Goal: Task Accomplishment & Management: Use online tool/utility

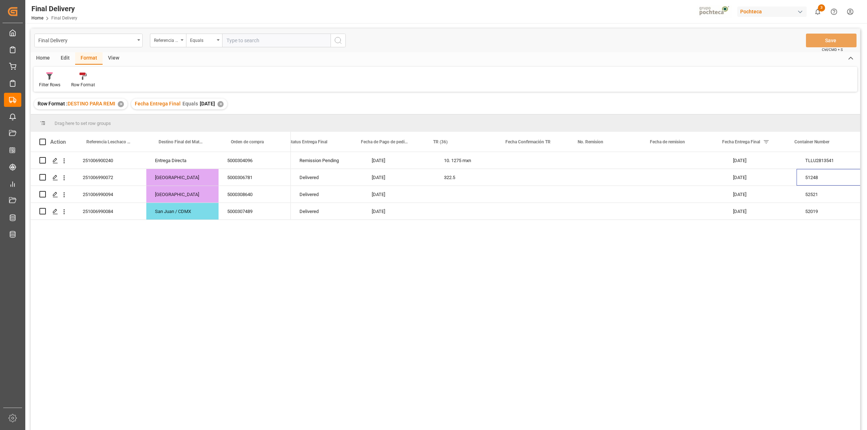
scroll to position [0, 11]
click at [224, 103] on div "✕" at bounding box center [220, 104] width 6 height 6
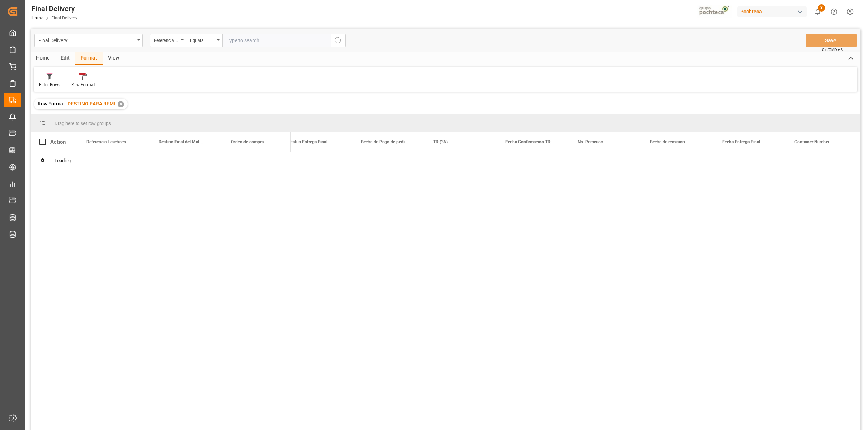
click at [680, 80] on div "Filter Rows Row Format" at bounding box center [446, 79] width 824 height 25
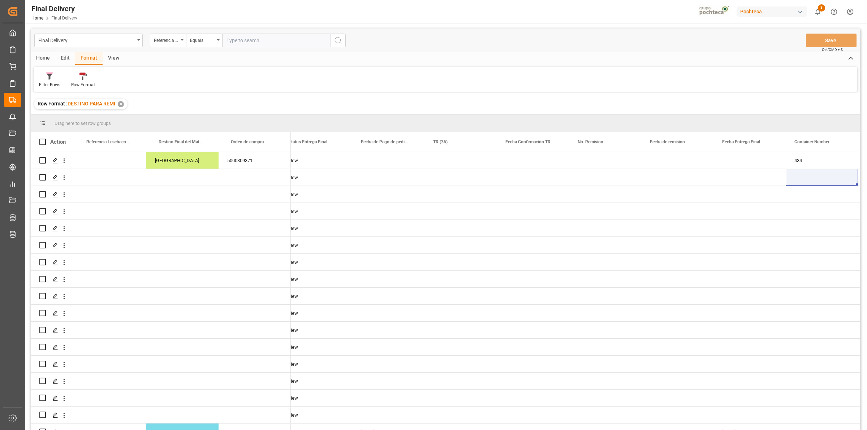
click at [680, 80] on div "Filter Rows Row Format" at bounding box center [446, 79] width 824 height 25
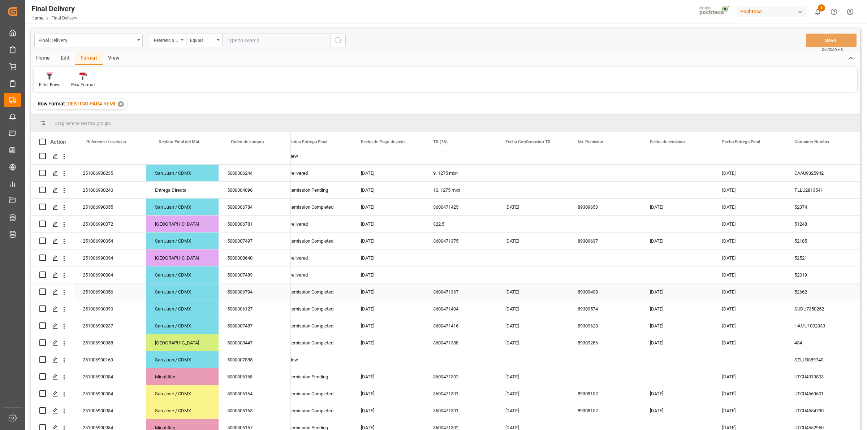
click at [439, 291] on div "3600471367" at bounding box center [460, 292] width 72 height 17
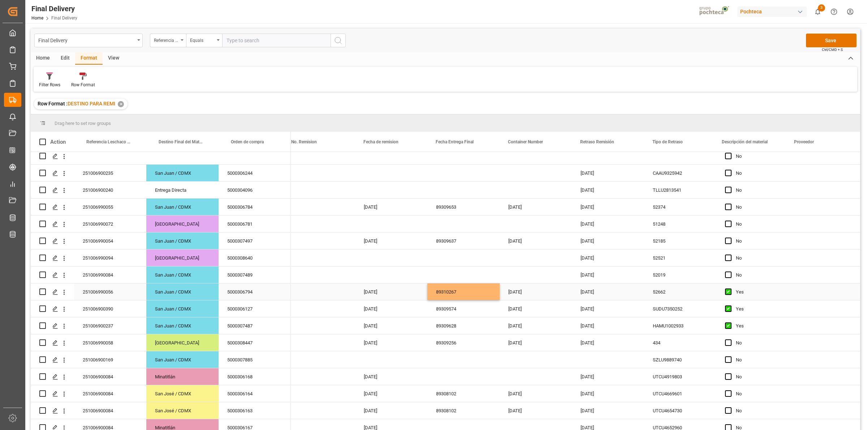
scroll to position [0, 297]
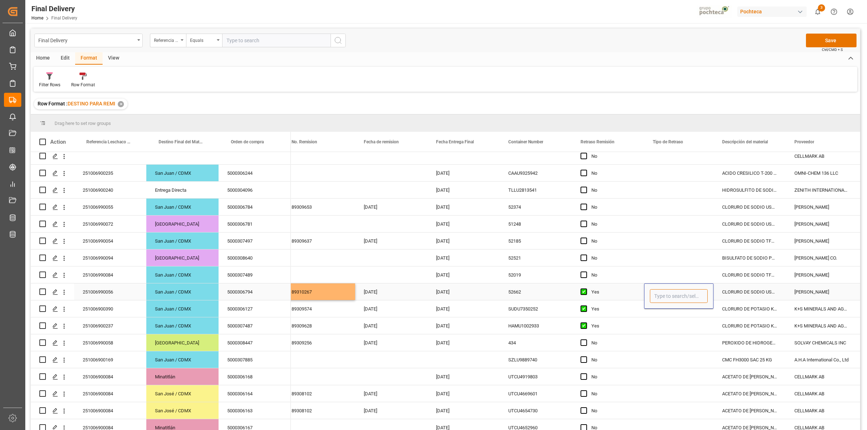
click at [662, 295] on input "Press SPACE to select this row." at bounding box center [679, 296] width 58 height 14
click at [682, 319] on div "DIFERENCIAS EN OC VS FACTURA" at bounding box center [689, 316] width 79 height 25
type input "DIFERENCIAS EN OC VS FACTURA"
click at [675, 280] on div "Press SPACE to select this row." at bounding box center [678, 275] width 69 height 17
click at [667, 296] on div "DIFERENCIAS EN OC VS FACTURA" at bounding box center [678, 292] width 69 height 17
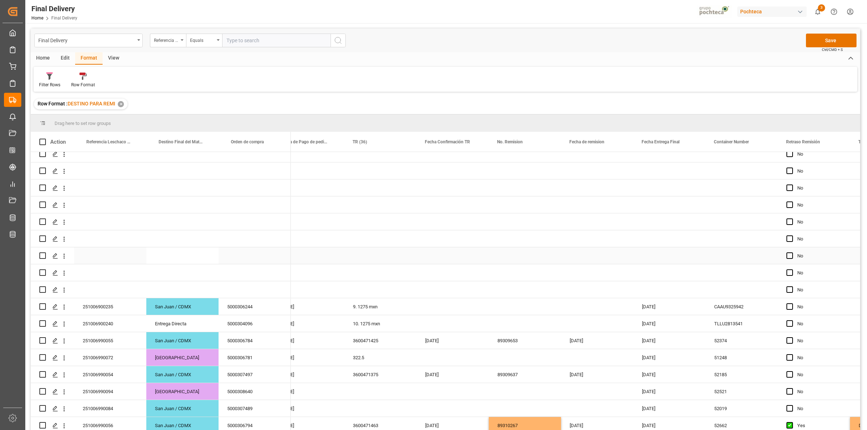
scroll to position [125, 0]
click at [364, 358] on div "322.5" at bounding box center [380, 358] width 72 height 17
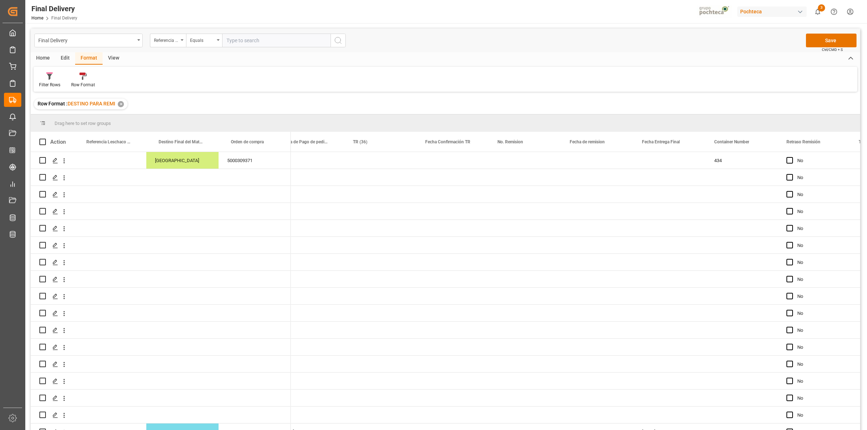
scroll to position [225, 0]
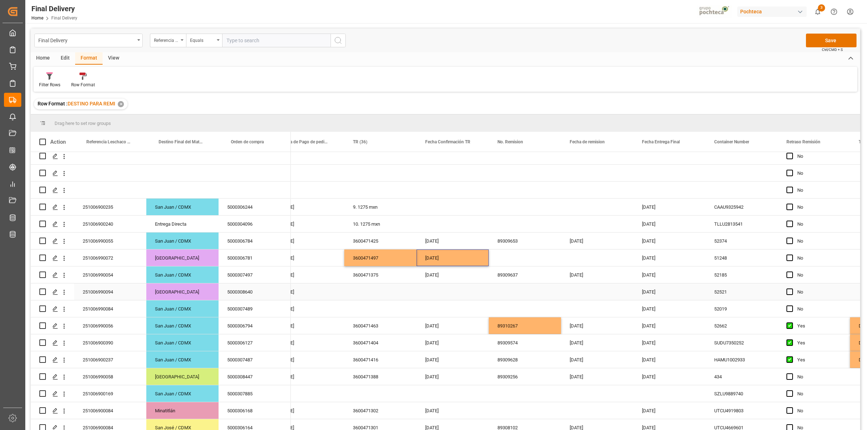
click at [359, 291] on div "Press SPACE to select this row." at bounding box center [380, 292] width 72 height 17
click at [820, 38] on button "Save" at bounding box center [831, 41] width 51 height 14
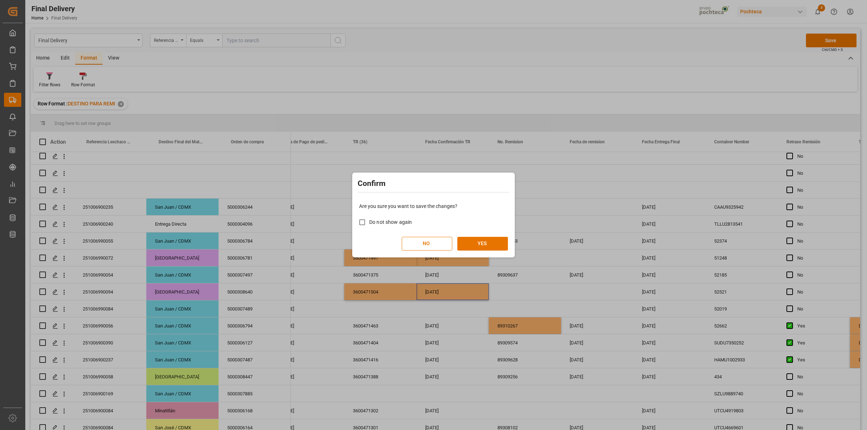
click at [465, 236] on div "Are you sure you want to save the changes? Do not show again NO YES" at bounding box center [433, 227] width 159 height 58
click at [469, 238] on button "YES" at bounding box center [482, 244] width 51 height 14
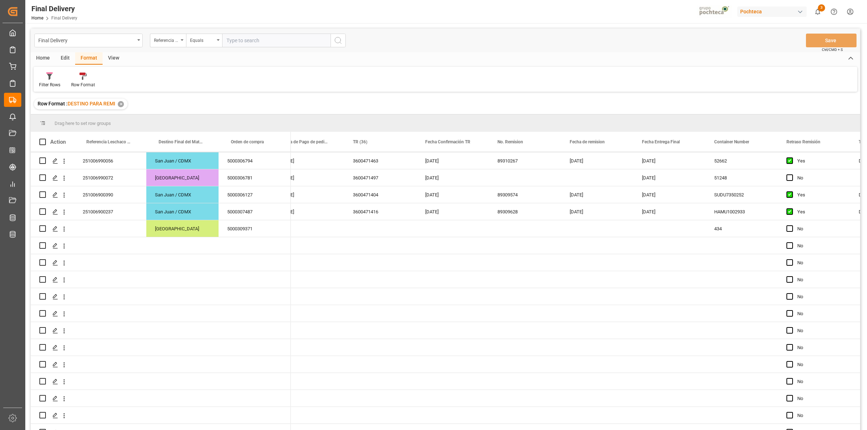
scroll to position [0, 0]
